Goal: Information Seeking & Learning: Learn about a topic

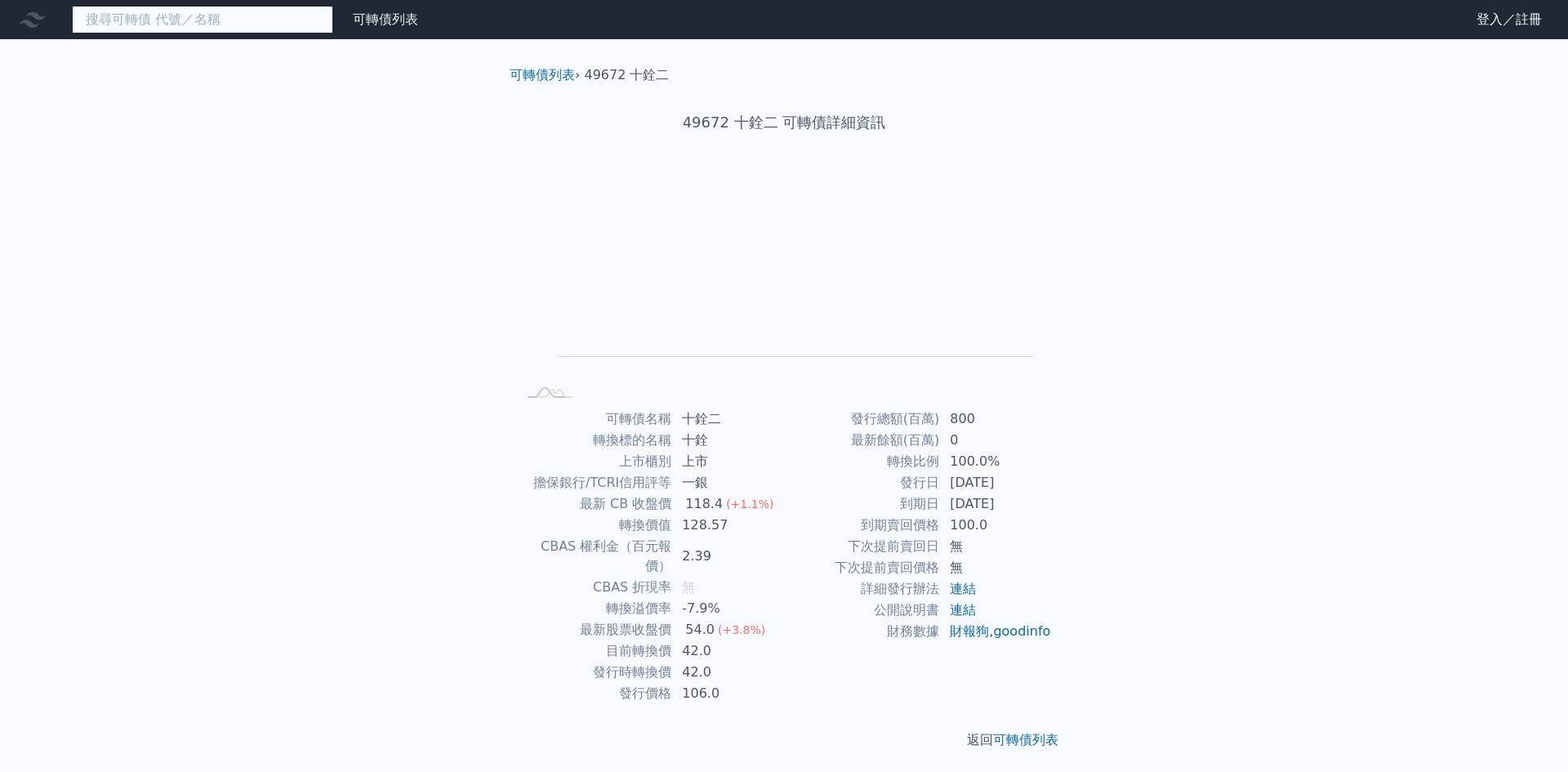
click at [172, 16] on input at bounding box center [203, 19] width 261 height 28
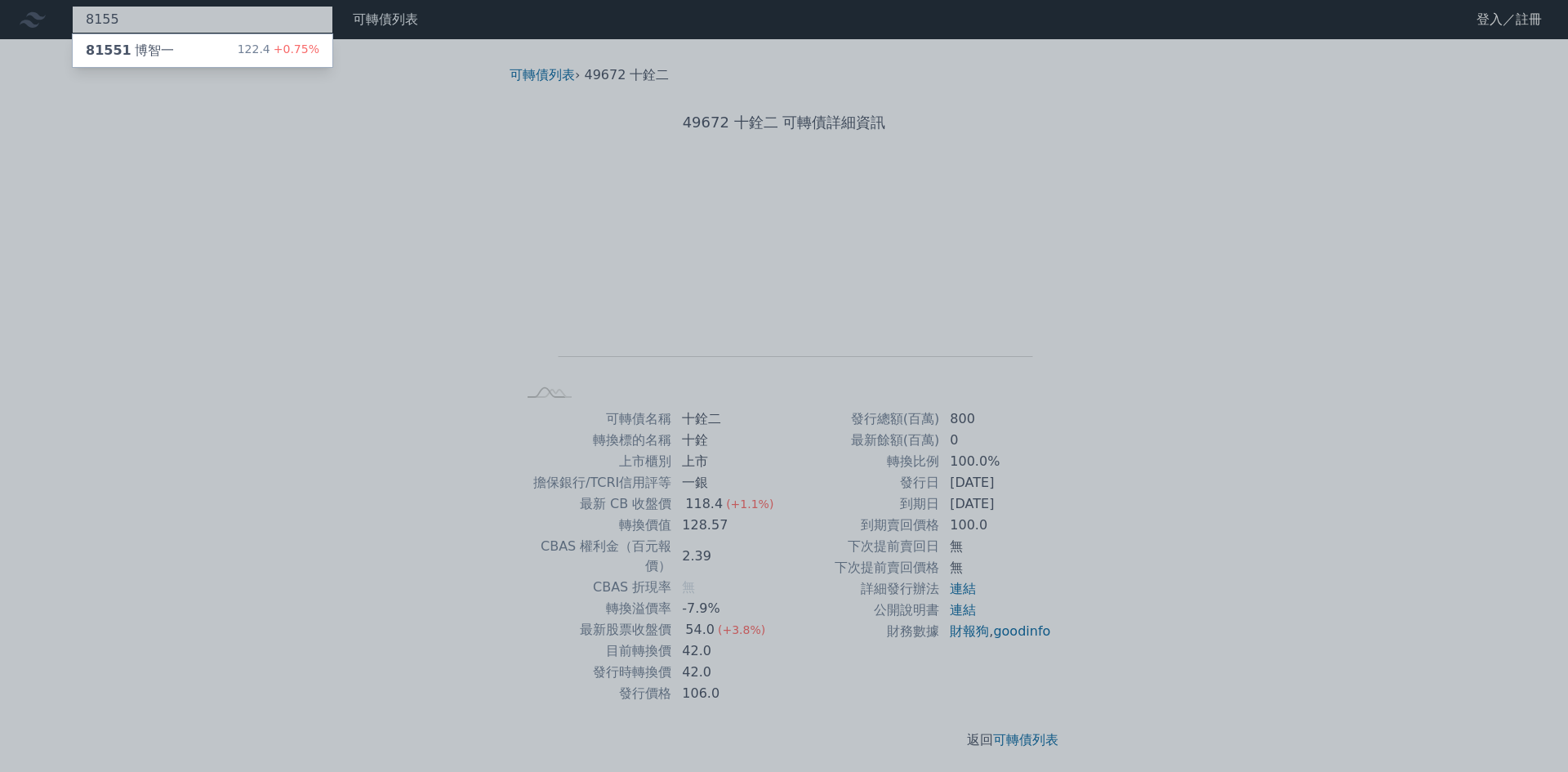
type input "8155"
click at [195, 45] on div "81551 博智一 122.4 +0.75%" at bounding box center [203, 51] width 260 height 32
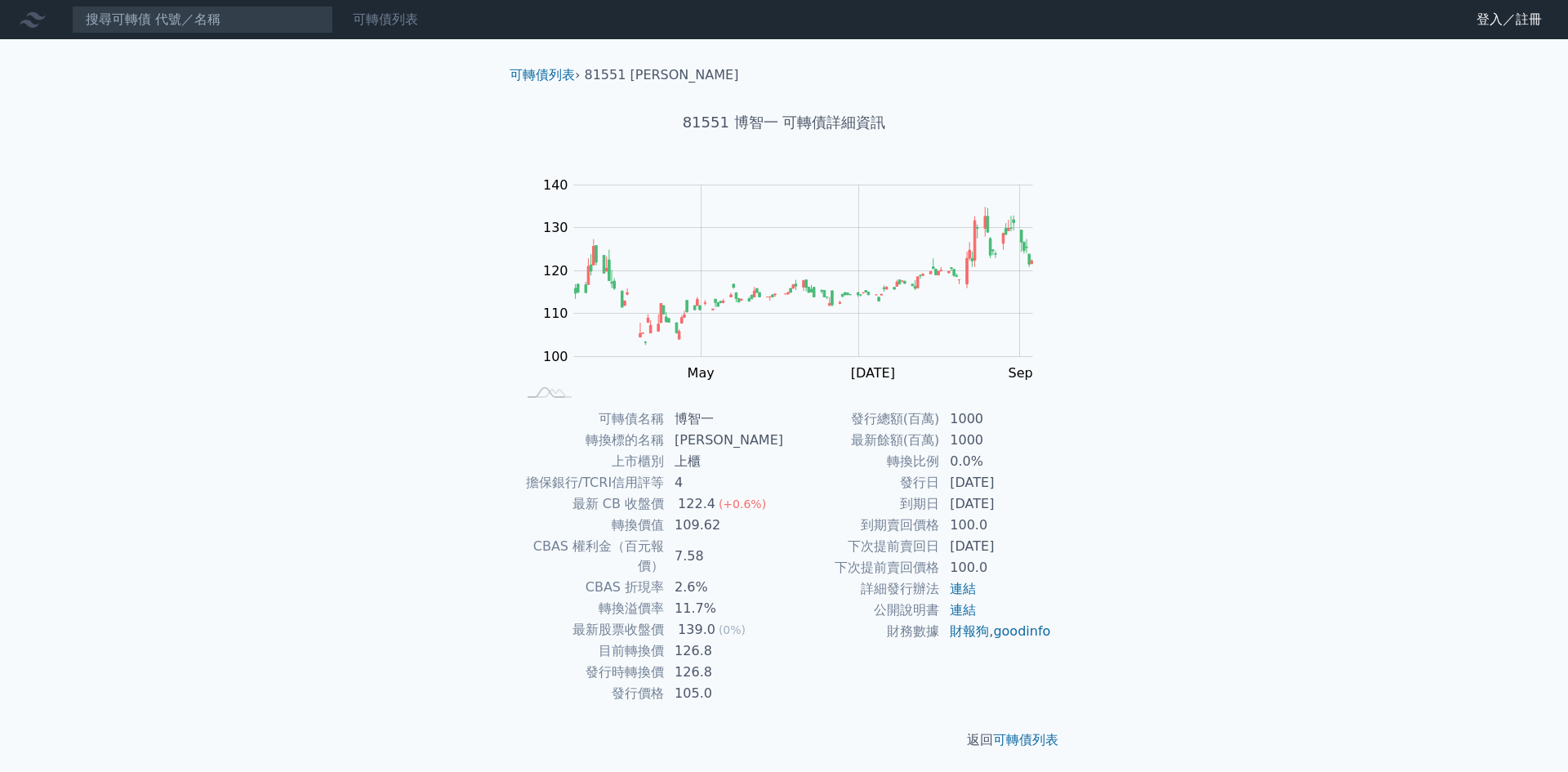
click at [385, 19] on link "可轉債列表" at bounding box center [385, 19] width 65 height 15
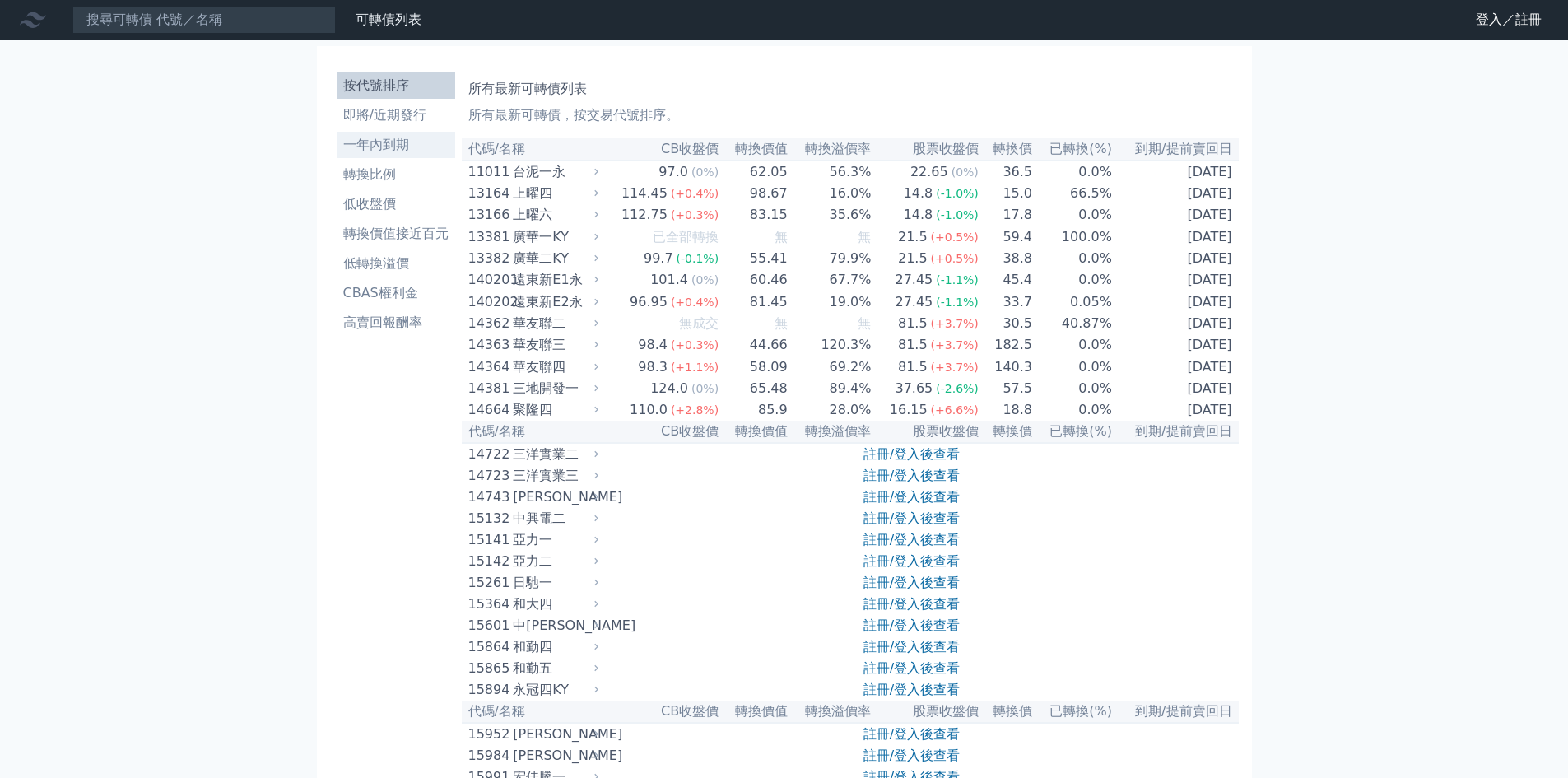
click at [379, 143] on li "一年內到期" at bounding box center [395, 145] width 118 height 20
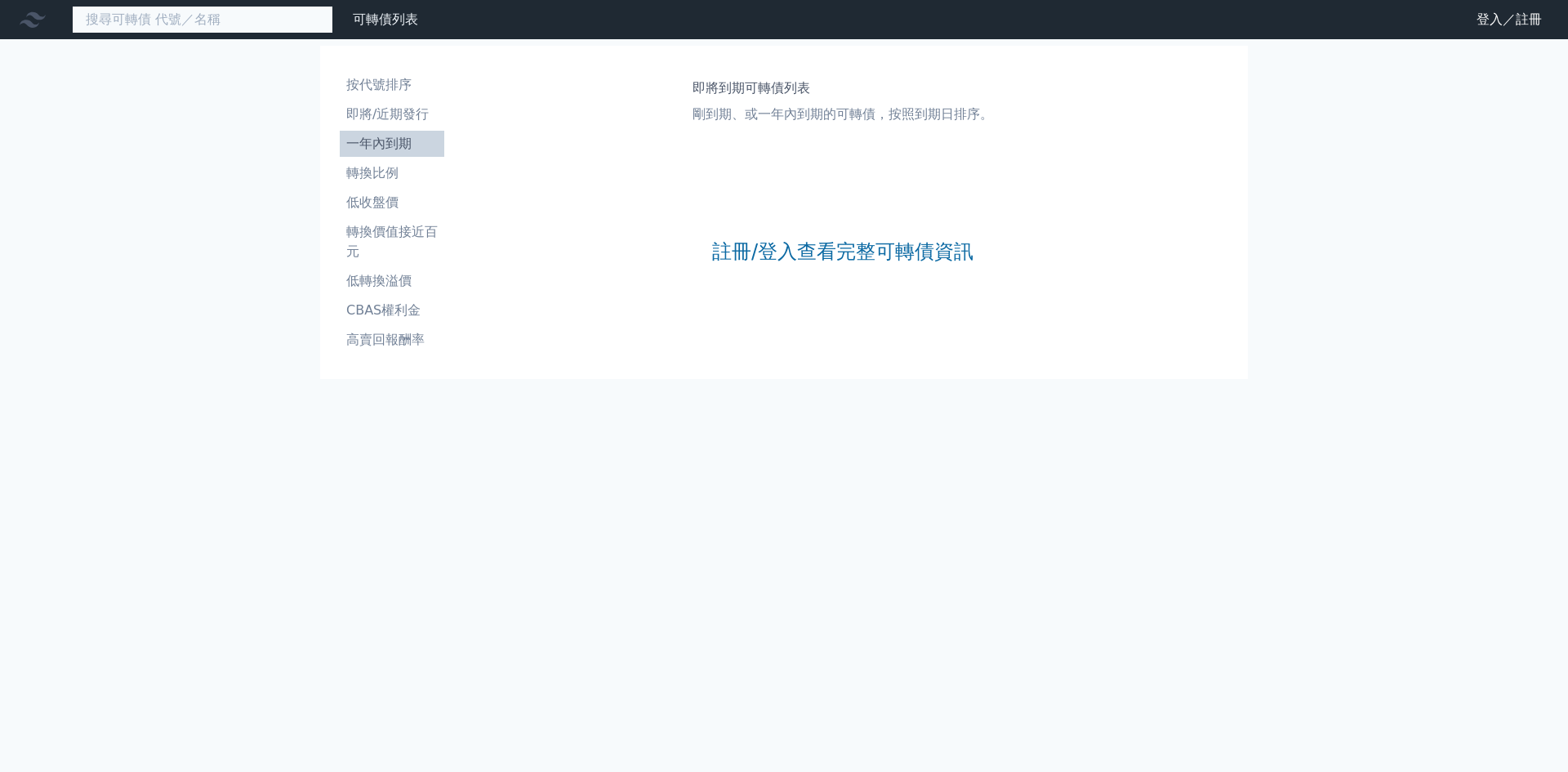
click at [167, 11] on input at bounding box center [203, 19] width 261 height 28
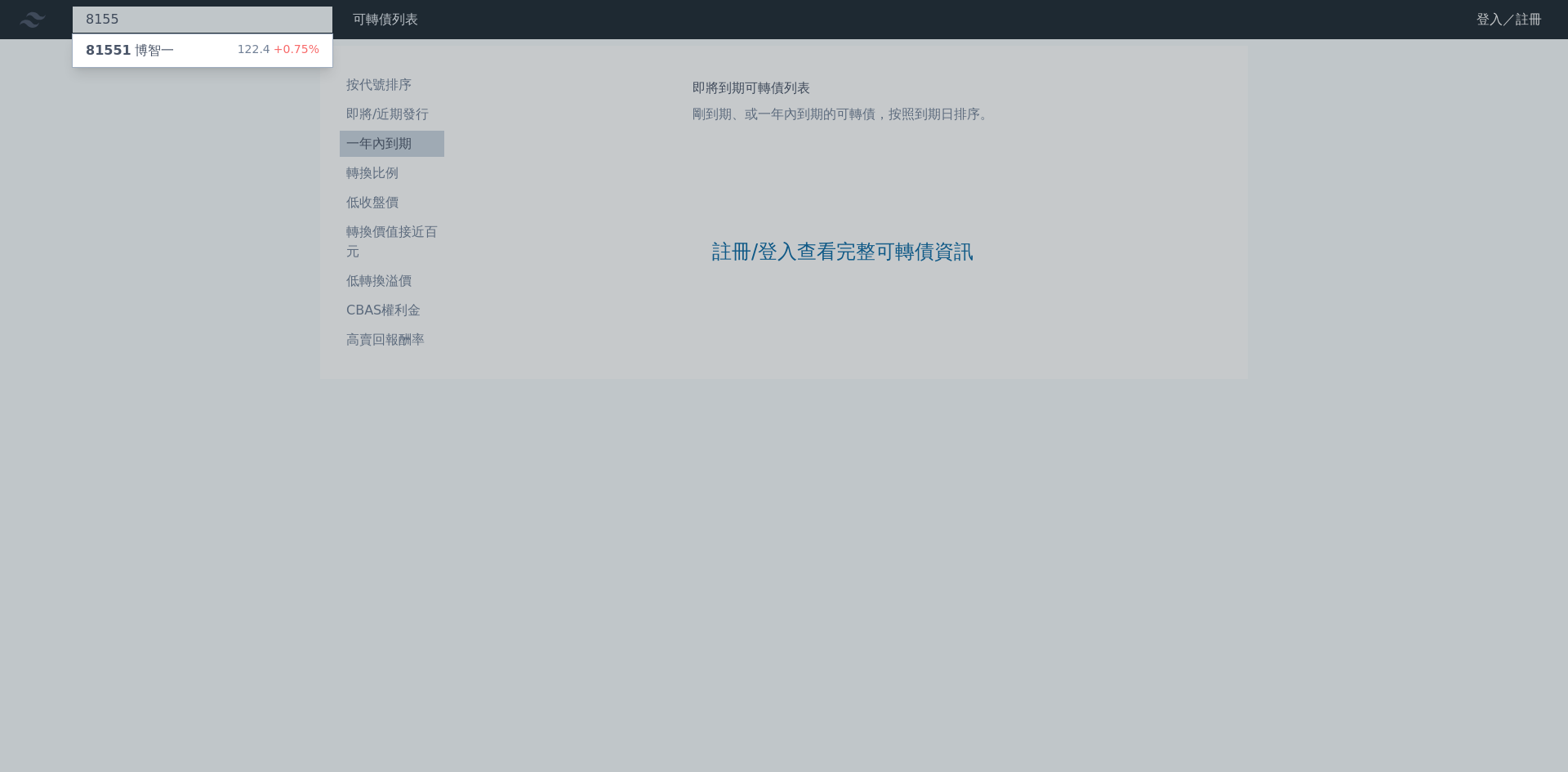
type input "8155"
click at [748, 253] on div at bounding box center [784, 386] width 1568 height 772
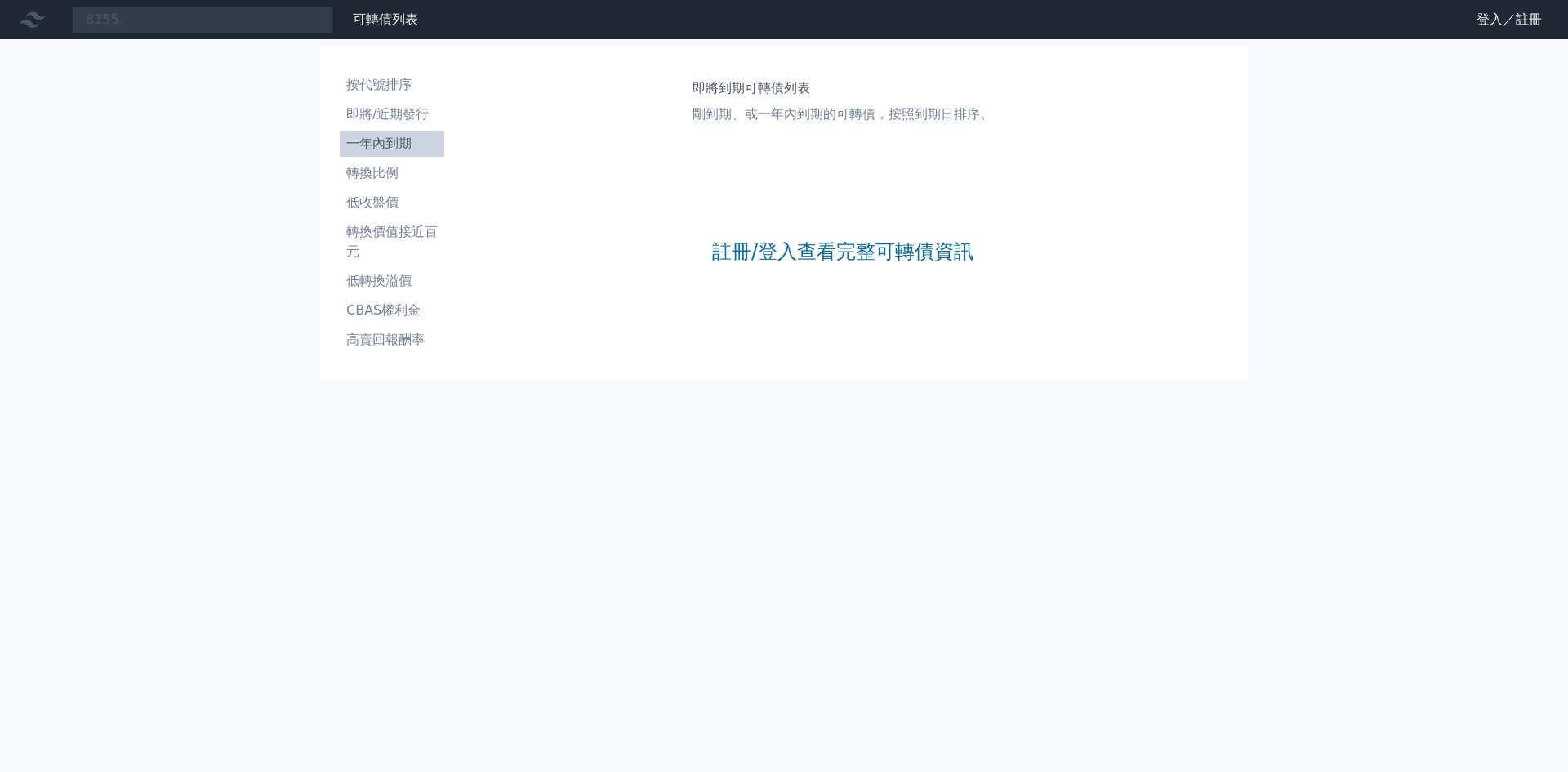
click at [748, 253] on link "註冊/登入查看完整可轉債資訊" at bounding box center [843, 251] width 261 height 26
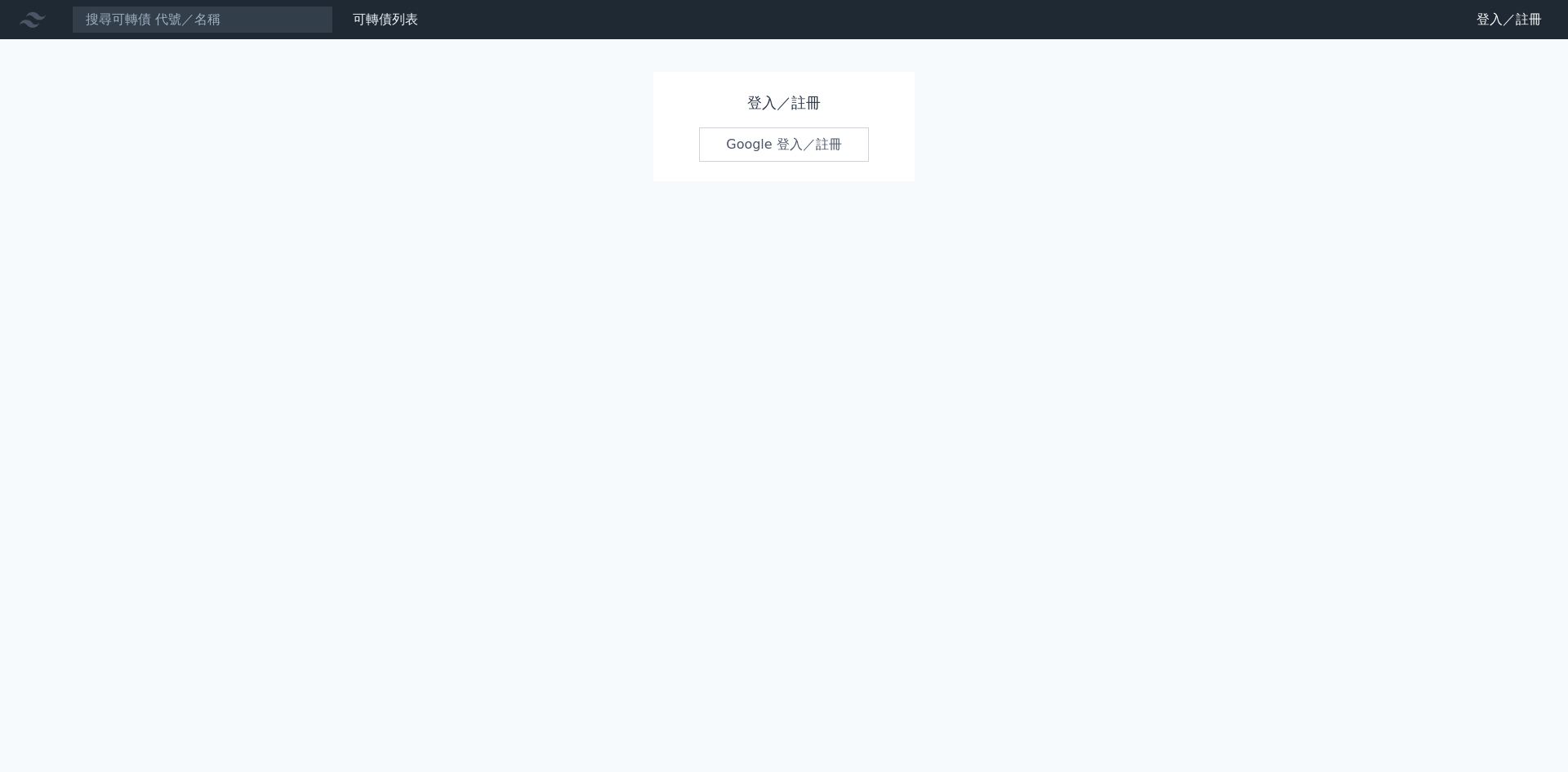
click at [727, 156] on link "Google 登入／註冊" at bounding box center [784, 144] width 170 height 34
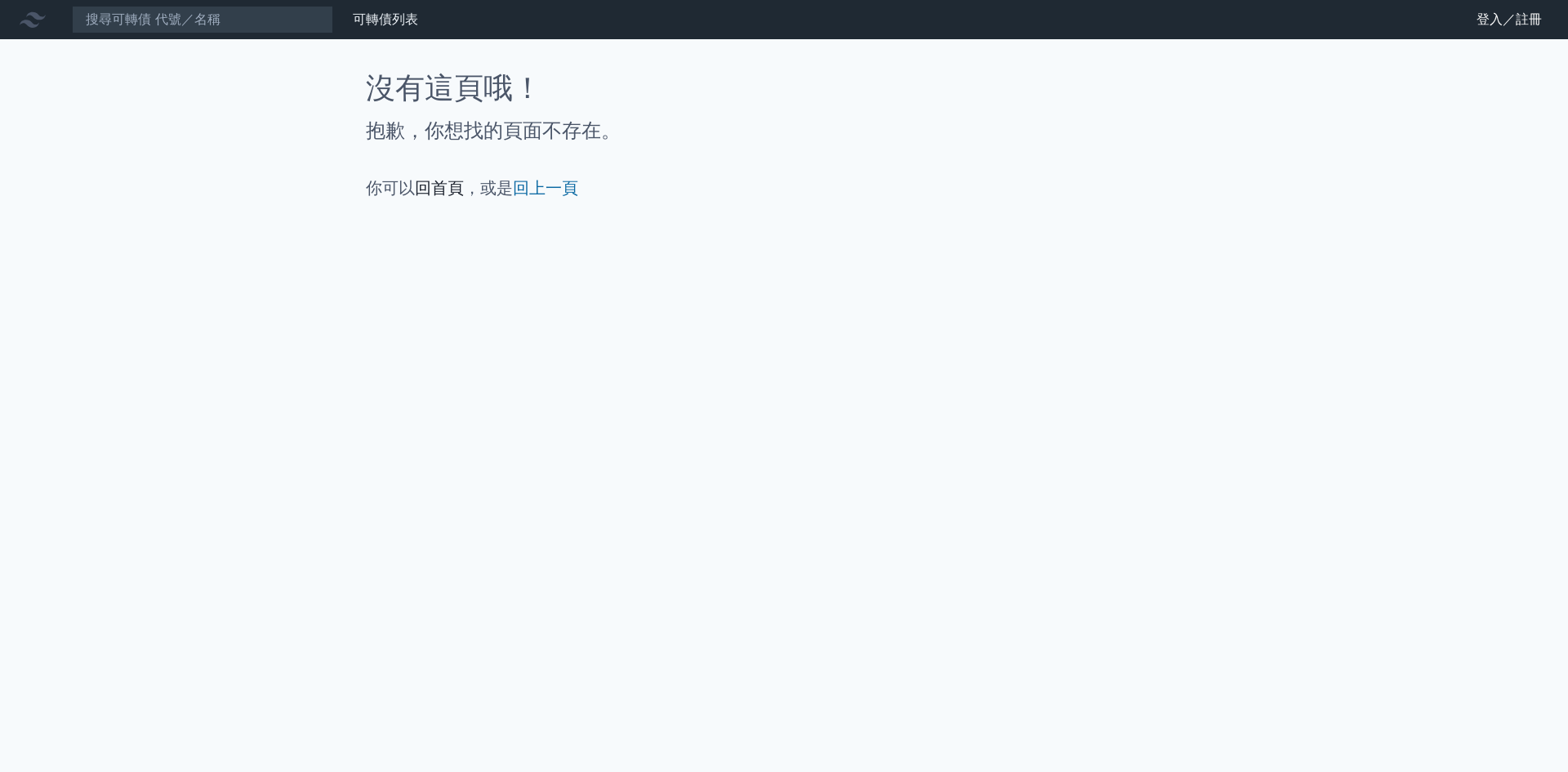
click at [446, 194] on link "回首頁" at bounding box center [439, 188] width 49 height 20
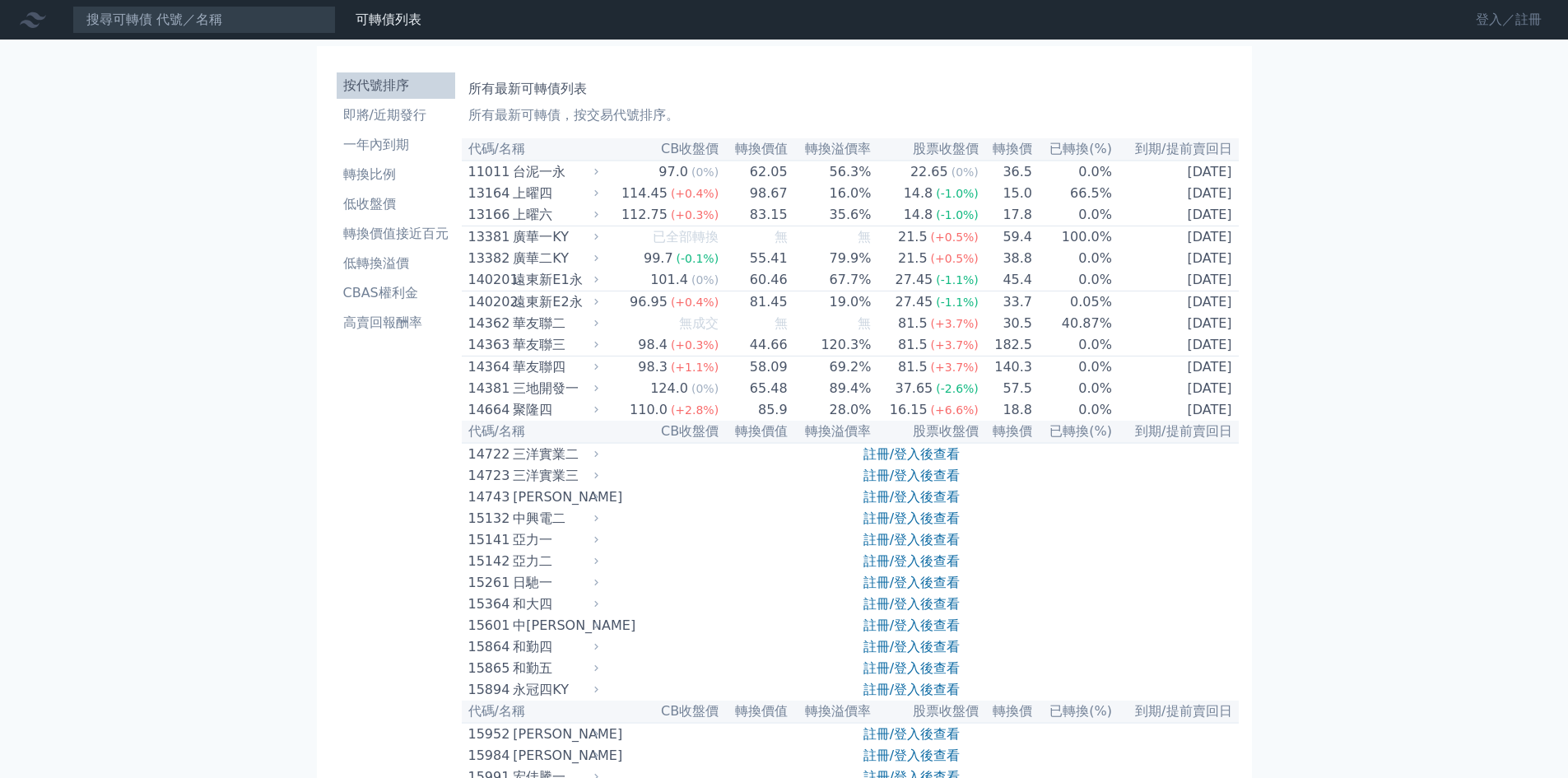
click at [1487, 25] on link "登入／註冊" at bounding box center [1508, 19] width 92 height 26
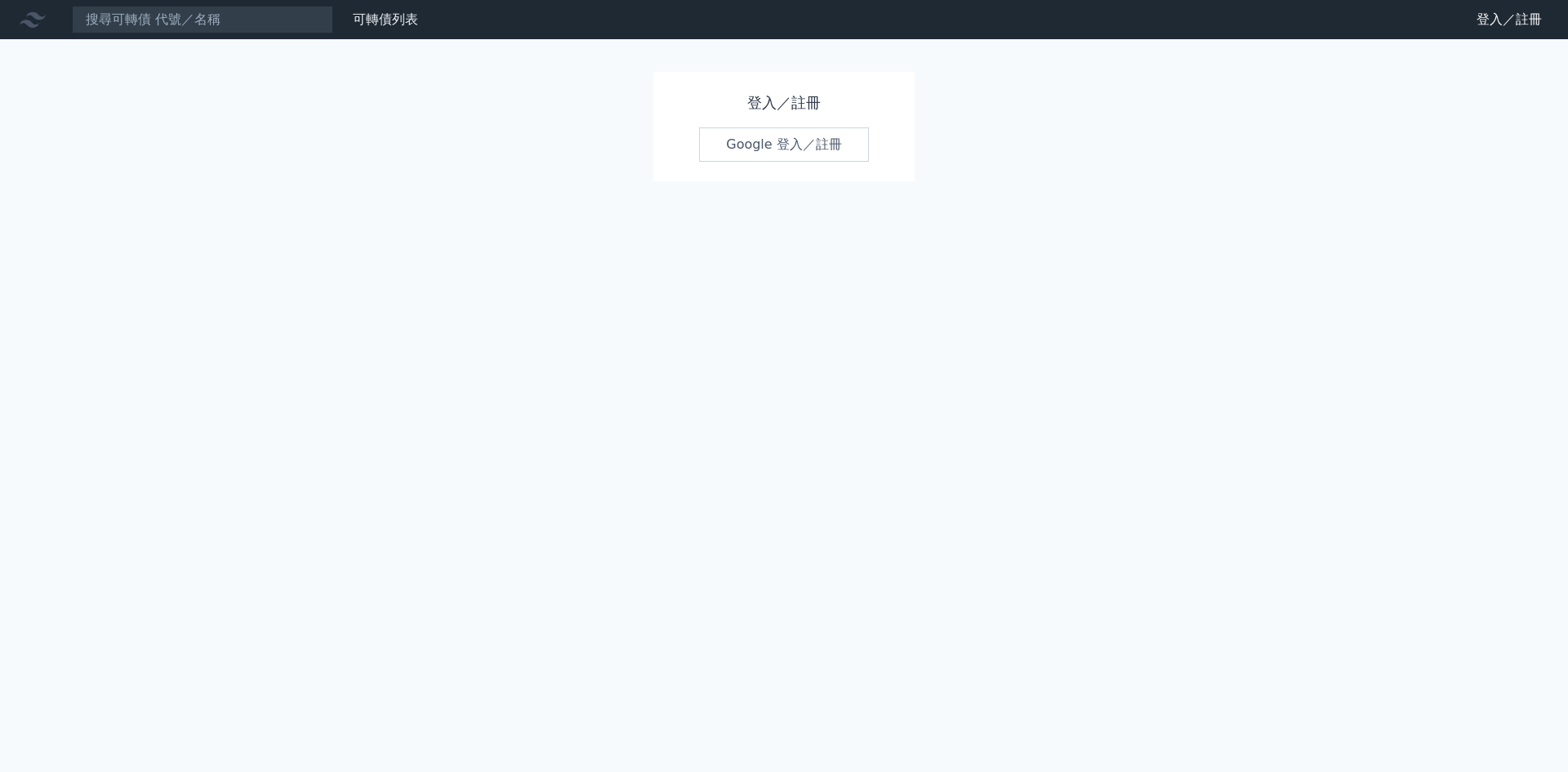
click at [724, 132] on link "Google 登入／註冊" at bounding box center [784, 144] width 170 height 34
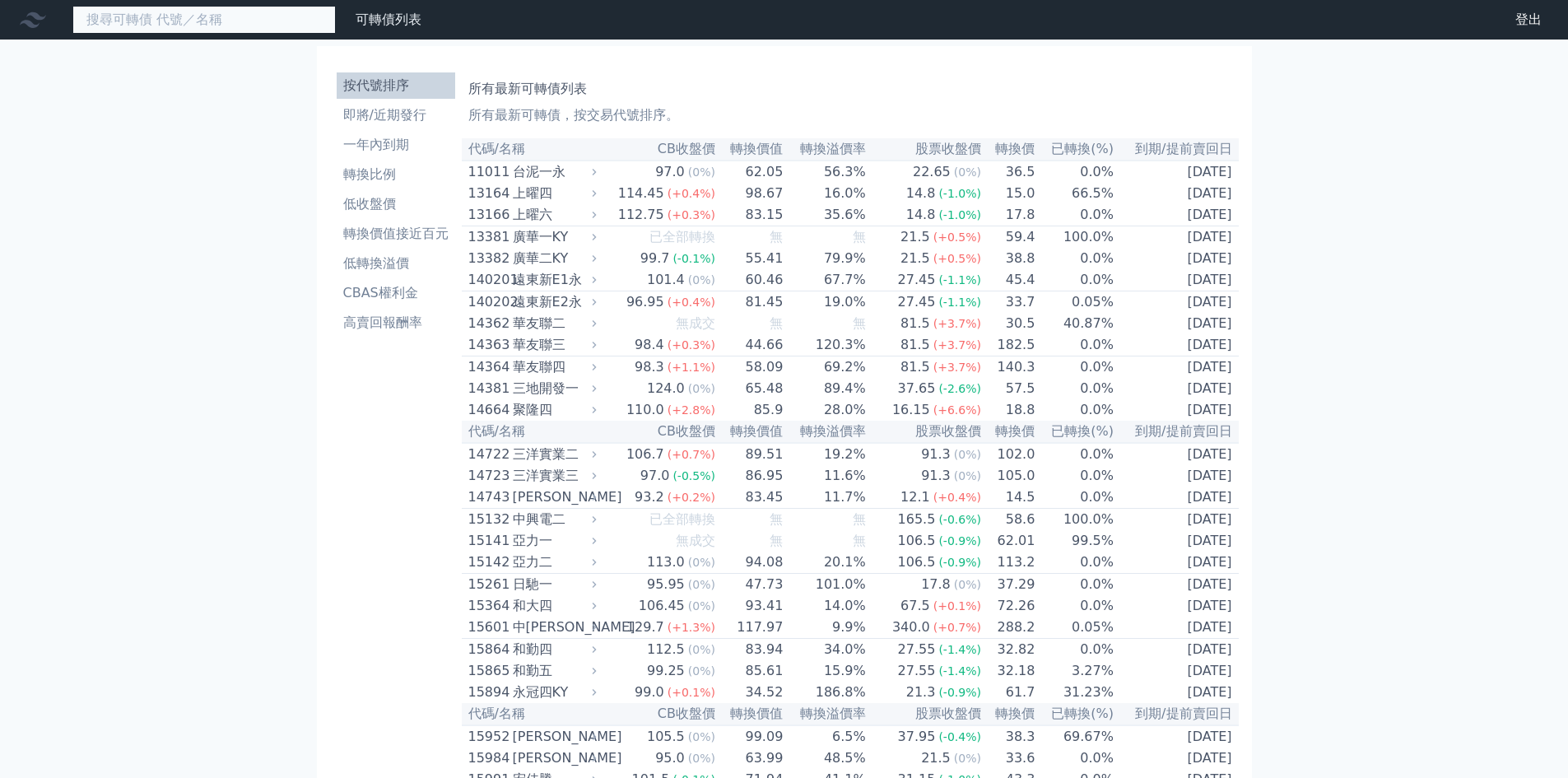
click at [201, 24] on input at bounding box center [205, 19] width 264 height 28
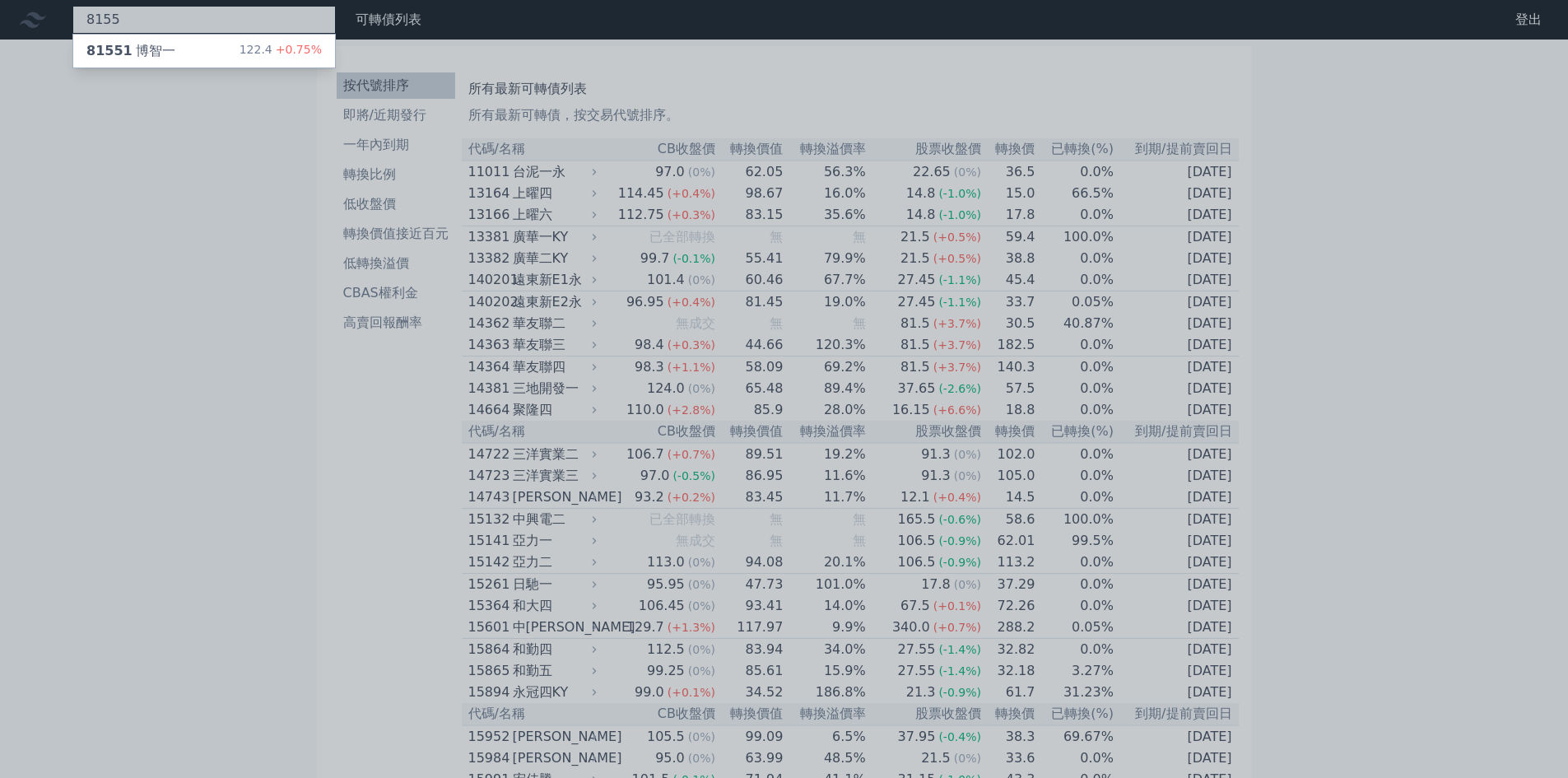
type input "8155"
click at [187, 48] on div "81551 [PERSON_NAME] 122.4 +0.75%" at bounding box center [205, 51] width 262 height 33
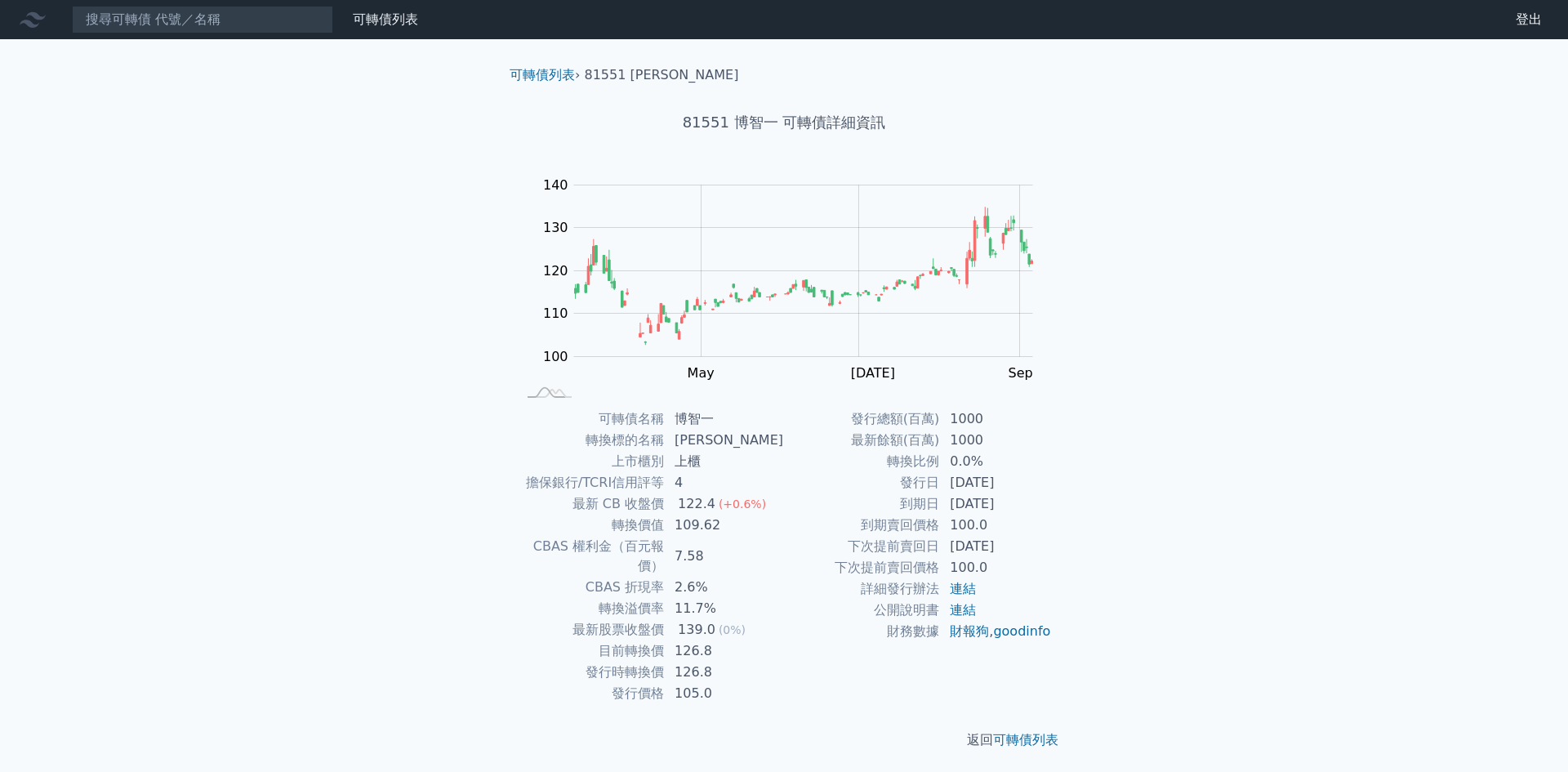
click at [1187, 531] on div "可轉債列表 財務數據 可轉債列表 財務數據 登出 登出 可轉債列表 › 81551 博智一 81551 博智一 可轉債詳細資訊 Zoom Out 100 80…" at bounding box center [784, 388] width 1568 height 776
